Goal: Transaction & Acquisition: Purchase product/service

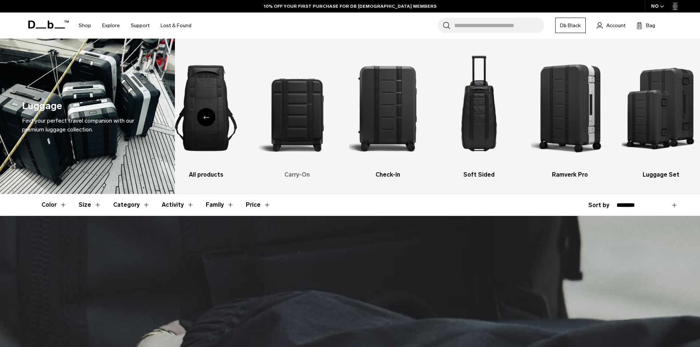
click at [301, 124] on img "2 / 6" at bounding box center [297, 108] width 78 height 117
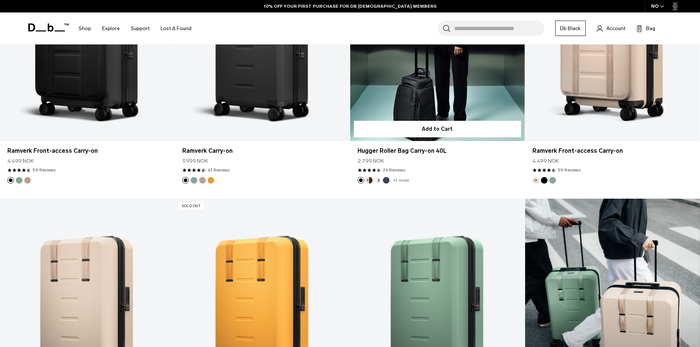
scroll to position [662, 0]
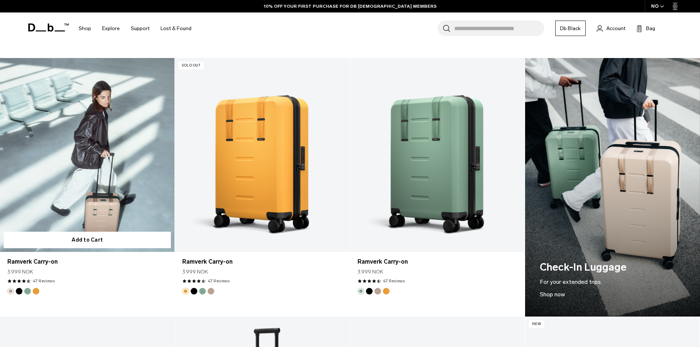
click at [105, 177] on link "Ramverk Carry-on" at bounding box center [87, 155] width 175 height 194
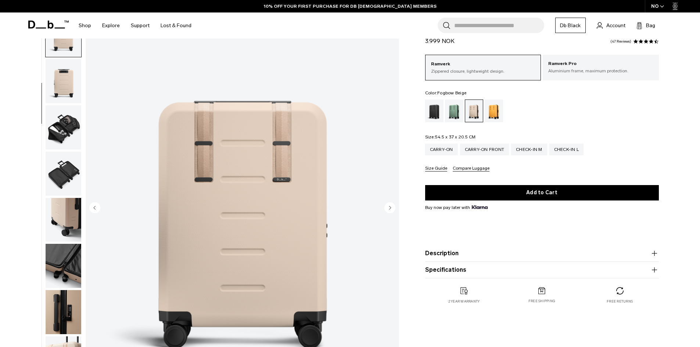
click at [74, 114] on img "button" at bounding box center [64, 127] width 36 height 44
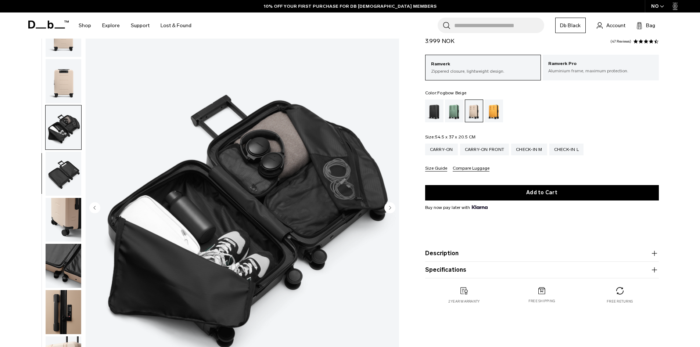
scroll to position [116, 0]
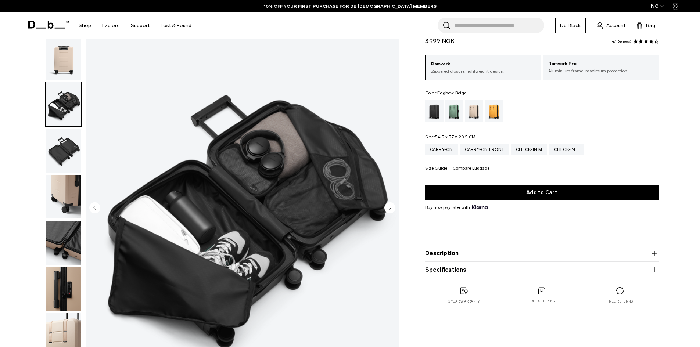
click at [72, 64] on img "button" at bounding box center [64, 58] width 36 height 44
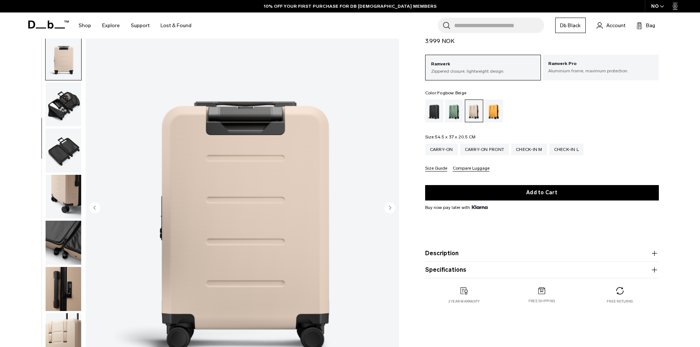
click at [63, 127] on ul at bounding box center [63, 208] width 36 height 391
click at [62, 165] on img "button" at bounding box center [64, 151] width 36 height 44
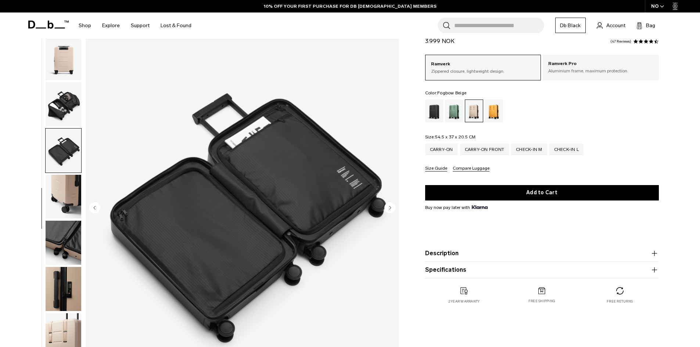
click at [63, 198] on img "button" at bounding box center [64, 197] width 36 height 44
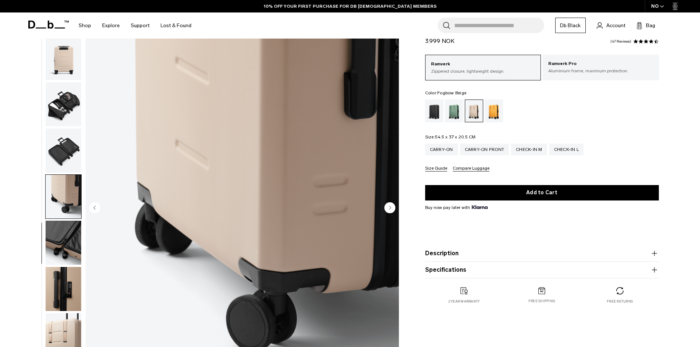
click at [70, 237] on img "button" at bounding box center [64, 243] width 36 height 44
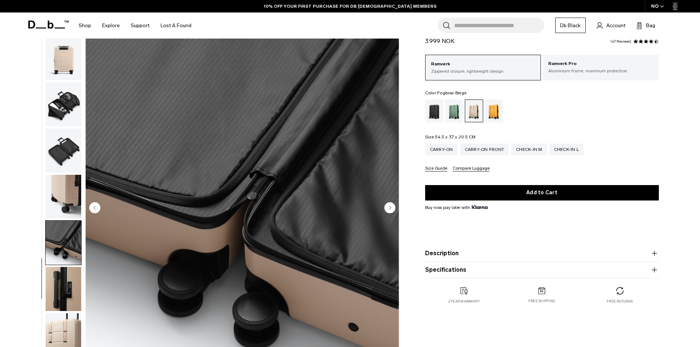
click at [66, 274] on img "button" at bounding box center [64, 289] width 36 height 44
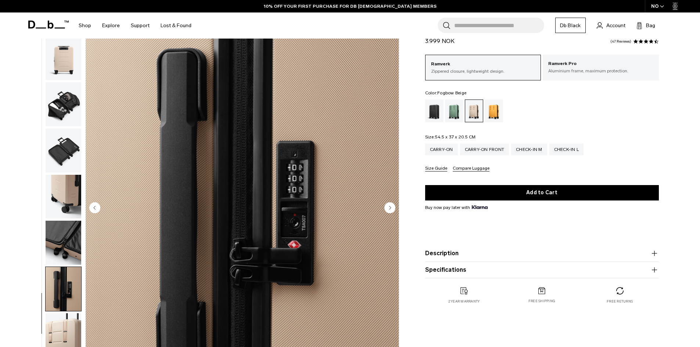
click at [78, 299] on img "button" at bounding box center [64, 289] width 36 height 44
click at [64, 315] on img "button" at bounding box center [64, 336] width 36 height 44
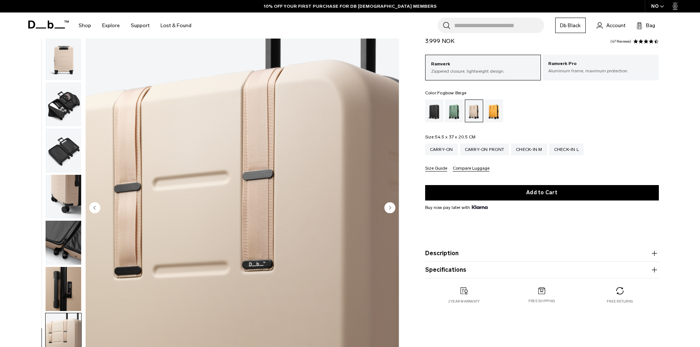
click at [66, 297] on img "button" at bounding box center [64, 289] width 36 height 44
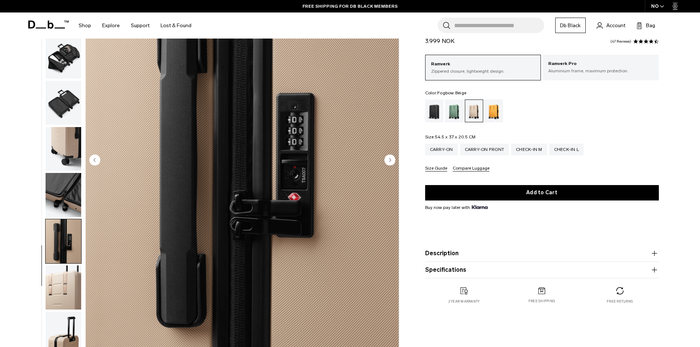
scroll to position [147, 0]
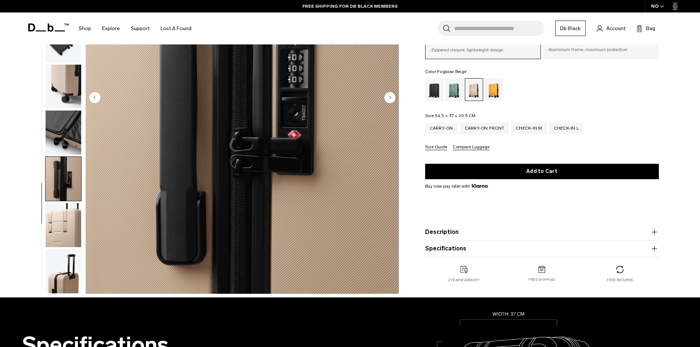
click at [66, 230] on img "button" at bounding box center [64, 225] width 36 height 44
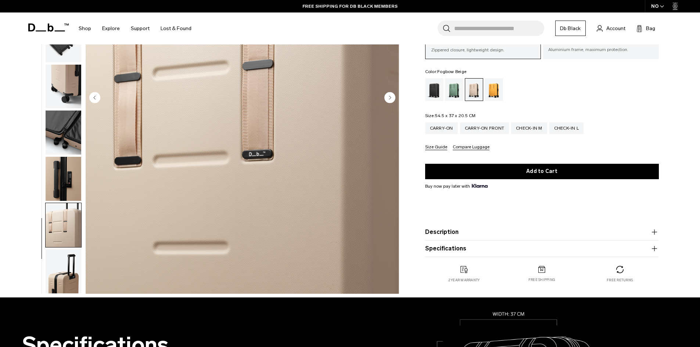
click at [74, 262] on img "button" at bounding box center [64, 272] width 36 height 44
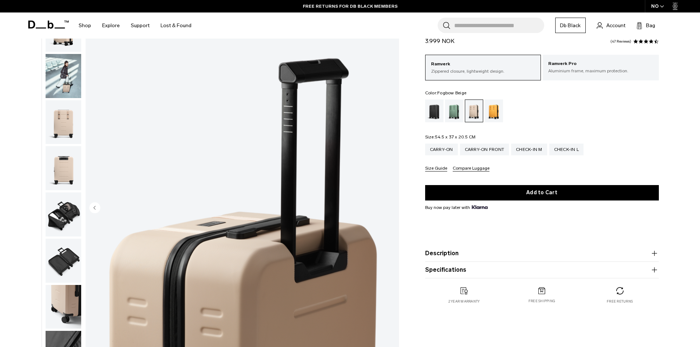
scroll to position [0, 0]
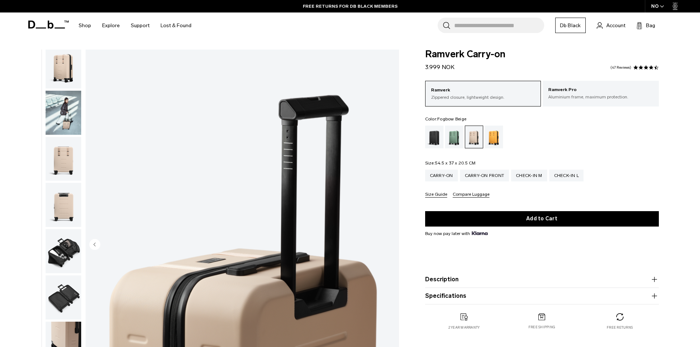
click at [69, 160] on img "button" at bounding box center [64, 159] width 36 height 44
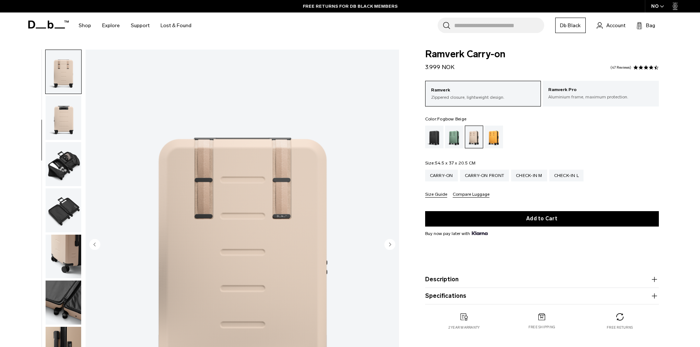
click at [67, 160] on img "button" at bounding box center [64, 164] width 36 height 44
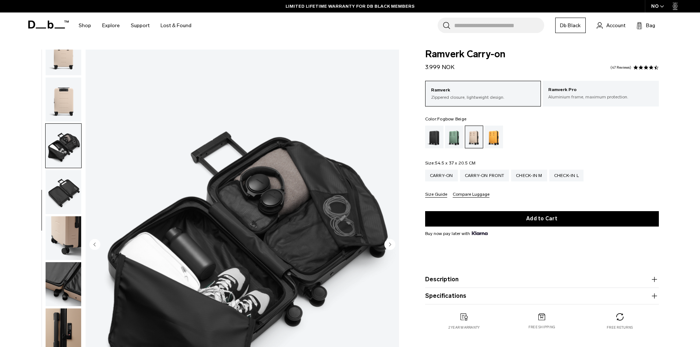
scroll to position [116, 0]
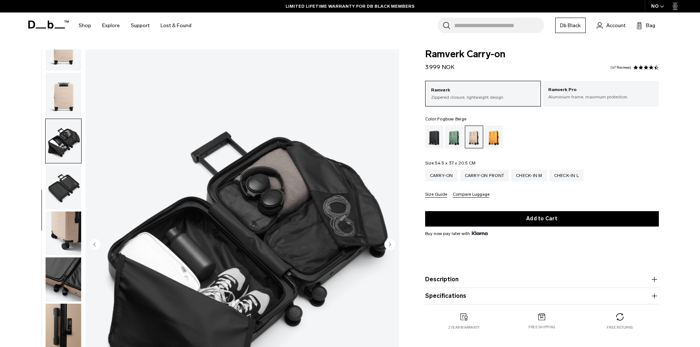
click at [54, 183] on img "button" at bounding box center [64, 187] width 36 height 44
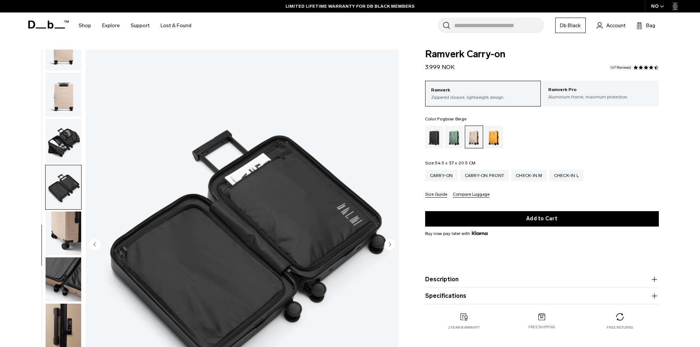
click at [70, 213] on img "button" at bounding box center [64, 234] width 36 height 44
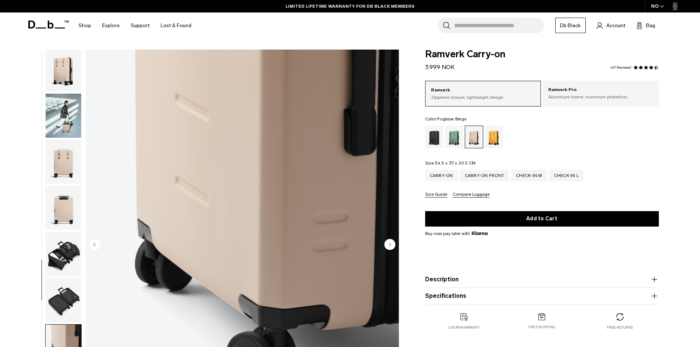
scroll to position [0, 0]
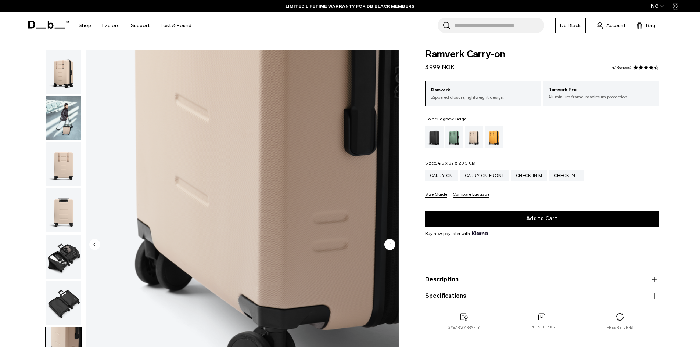
click at [65, 89] on img "button" at bounding box center [64, 72] width 36 height 44
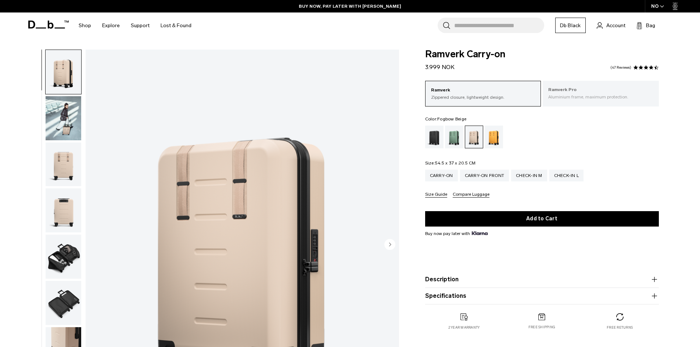
click at [626, 84] on div "Ramverk Pro Aluminium frame, maximum protection." at bounding box center [601, 93] width 116 height 25
click at [604, 93] on p "Ramverk Pro" at bounding box center [600, 89] width 105 height 7
